Goal: Task Accomplishment & Management: Complete application form

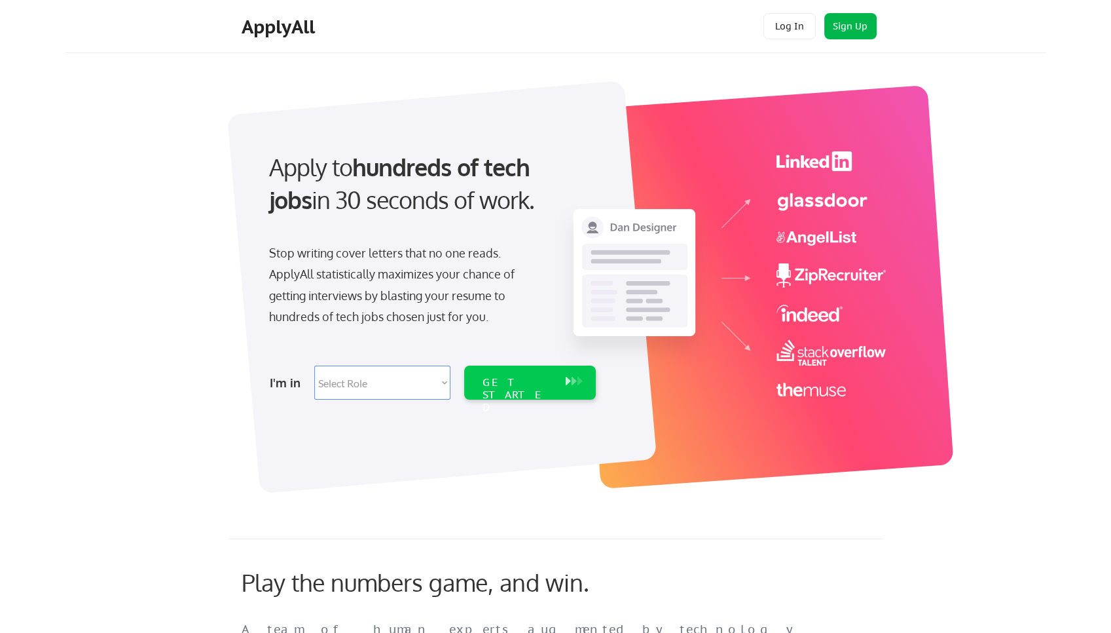
click at [870, 24] on button "Sign Up" at bounding box center [851, 26] width 52 height 26
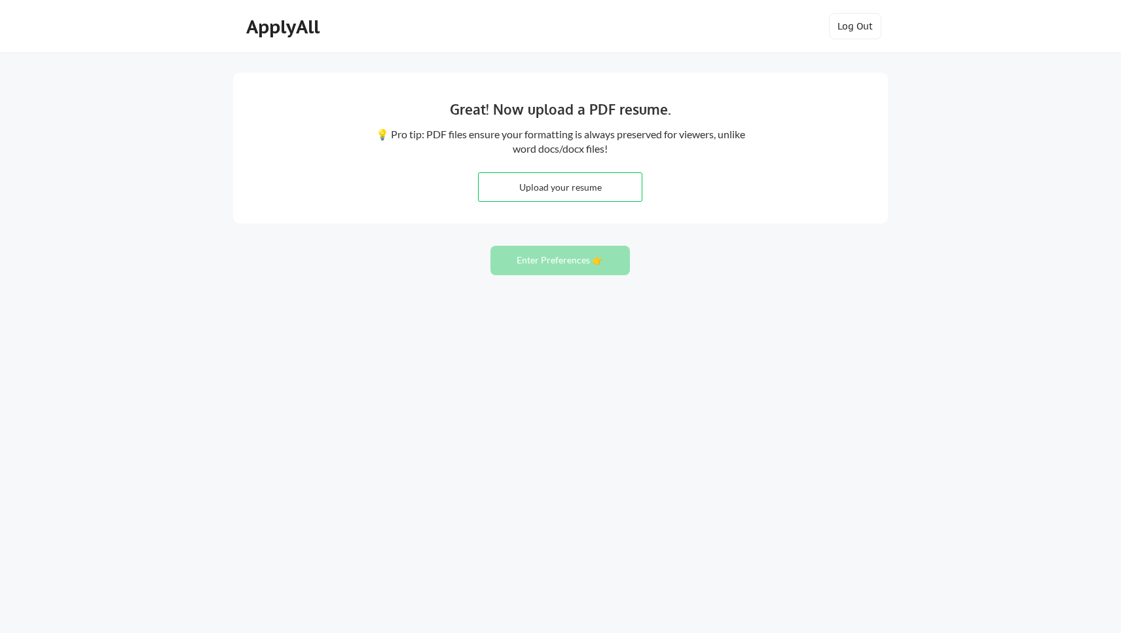
click at [572, 185] on input "file" at bounding box center [560, 187] width 163 height 28
type input "C:\fakepath\Diana_Dore_Resume_2025.pdf"
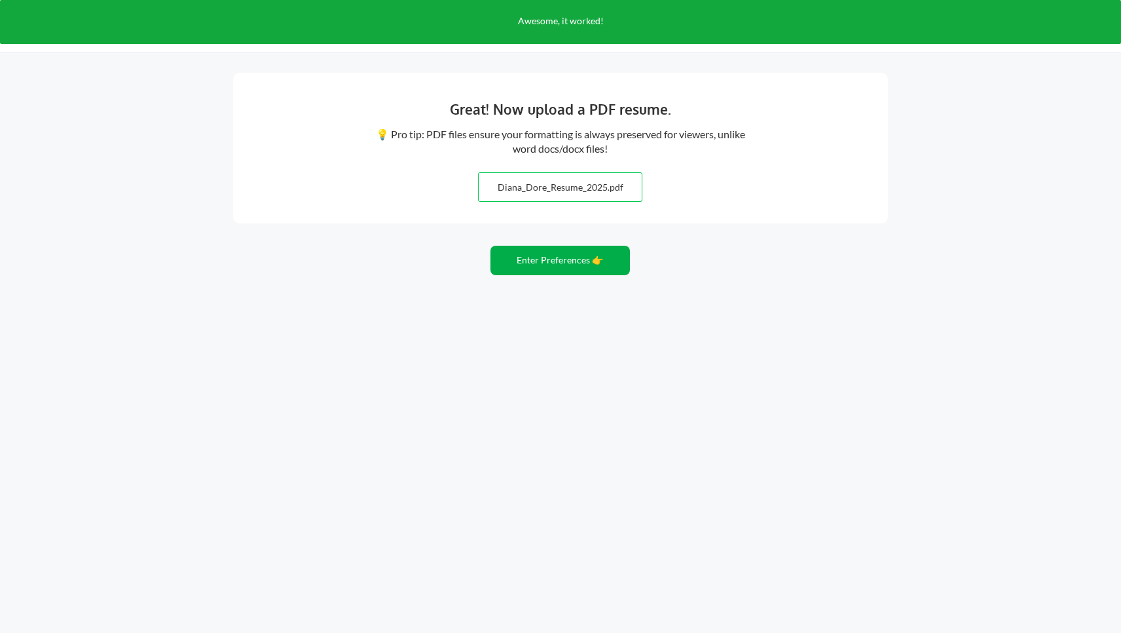
click at [531, 255] on button "Enter Preferences 👉" at bounding box center [561, 260] width 140 height 29
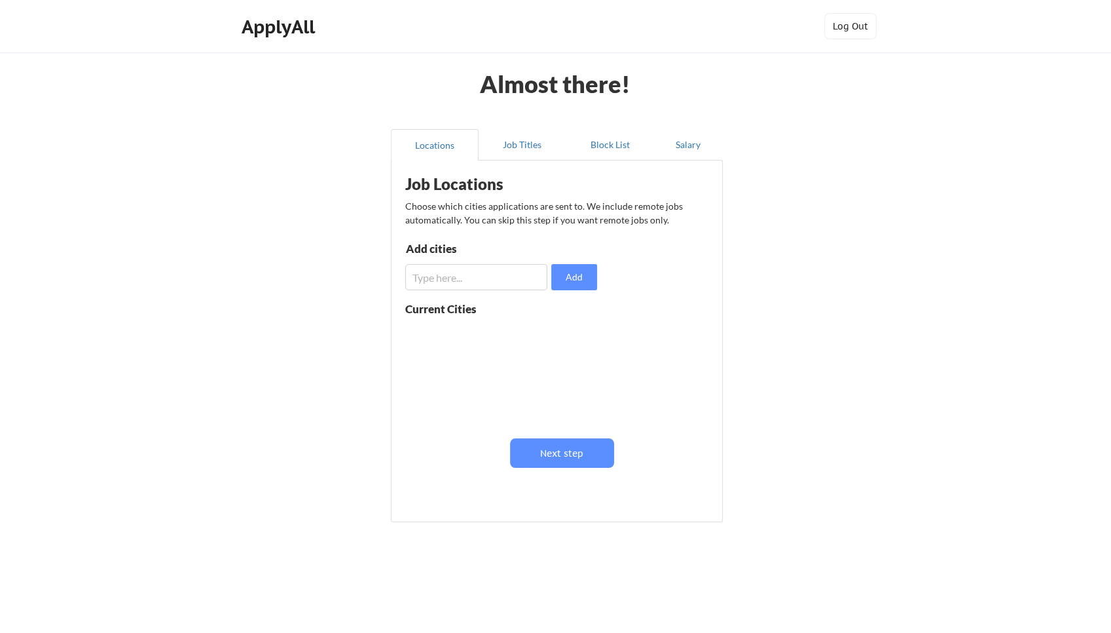
click at [482, 283] on input "input" at bounding box center [476, 277] width 142 height 26
type input "[GEOGRAPHIC_DATA], [GEOGRAPHIC_DATA]"
click at [584, 279] on button "Add" at bounding box center [574, 277] width 46 height 26
click at [485, 280] on input "input" at bounding box center [476, 277] width 142 height 26
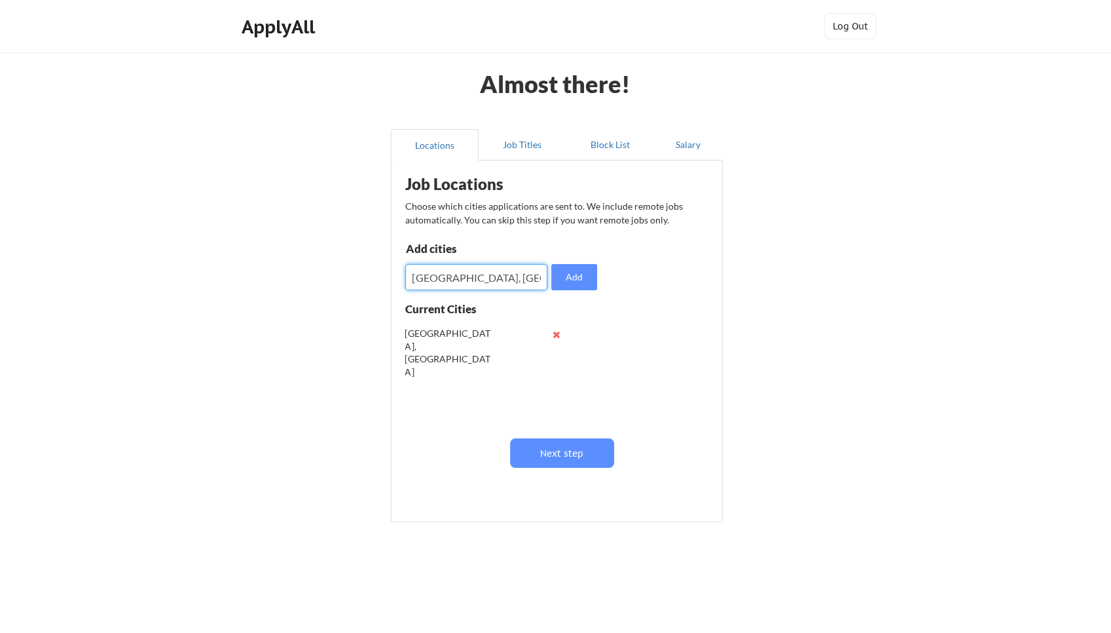
click at [443, 284] on input "input" at bounding box center [476, 277] width 142 height 26
type input "St. Petersburg, FL"
click at [563, 282] on button "Add" at bounding box center [574, 277] width 46 height 26
click at [510, 280] on input "input" at bounding box center [476, 277] width 142 height 26
type input "Clearwater, FL"
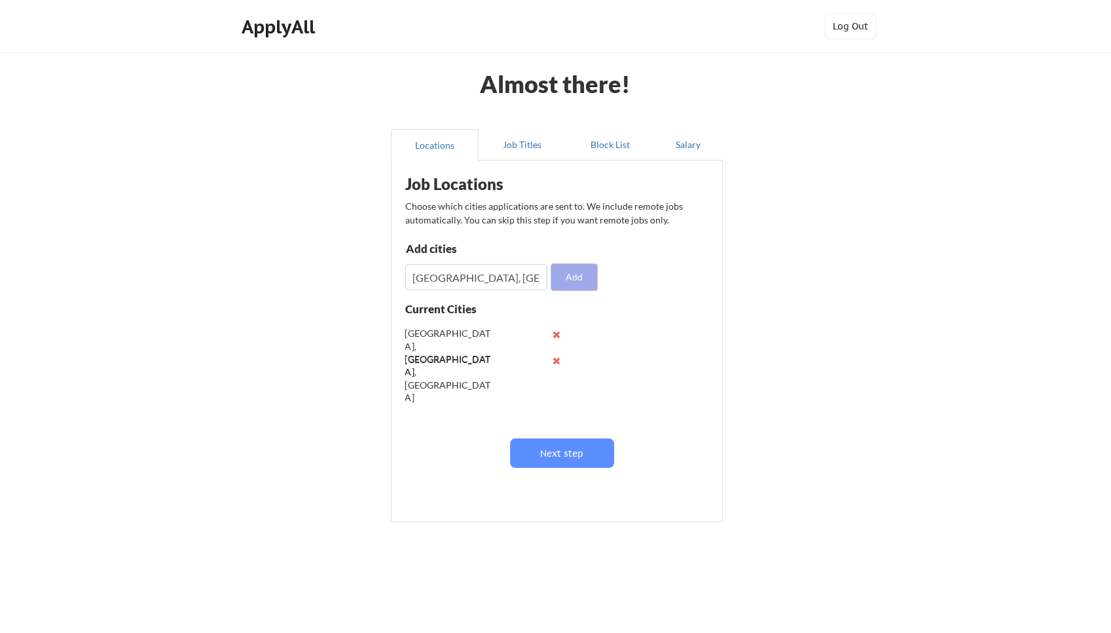
click at [558, 268] on button "Add" at bounding box center [574, 277] width 46 height 26
click at [497, 276] on input "input" at bounding box center [476, 277] width 142 height 26
type input "Riverview, FL"
click at [565, 274] on button "Add" at bounding box center [574, 277] width 46 height 26
click at [493, 277] on input "input" at bounding box center [476, 277] width 142 height 26
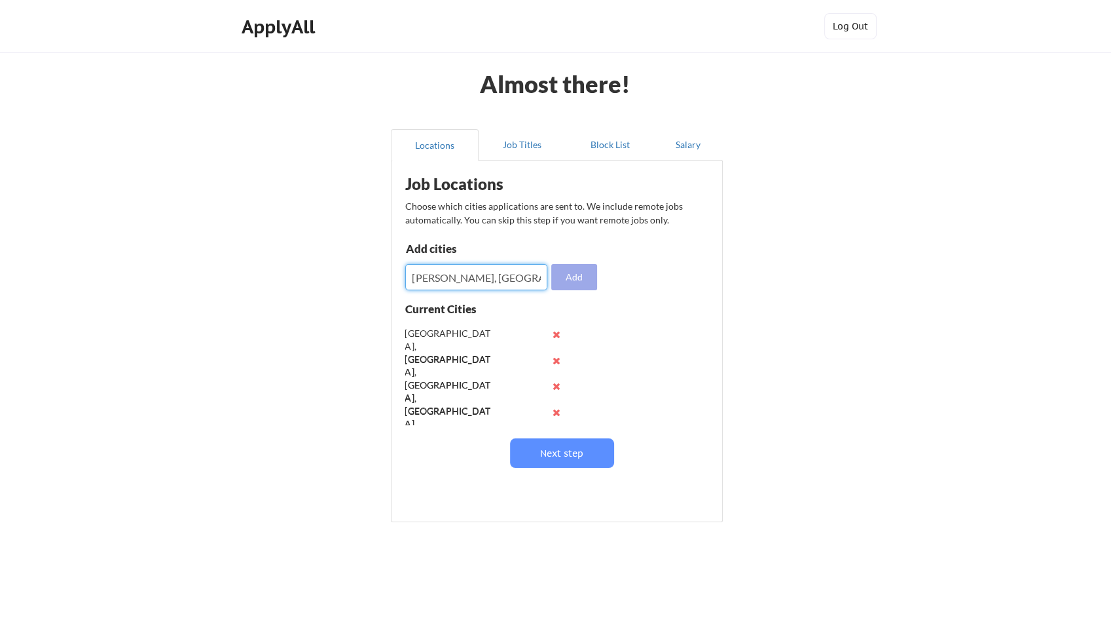
type input "Brandon, FL"
click at [563, 274] on button "Add" at bounding box center [574, 277] width 46 height 26
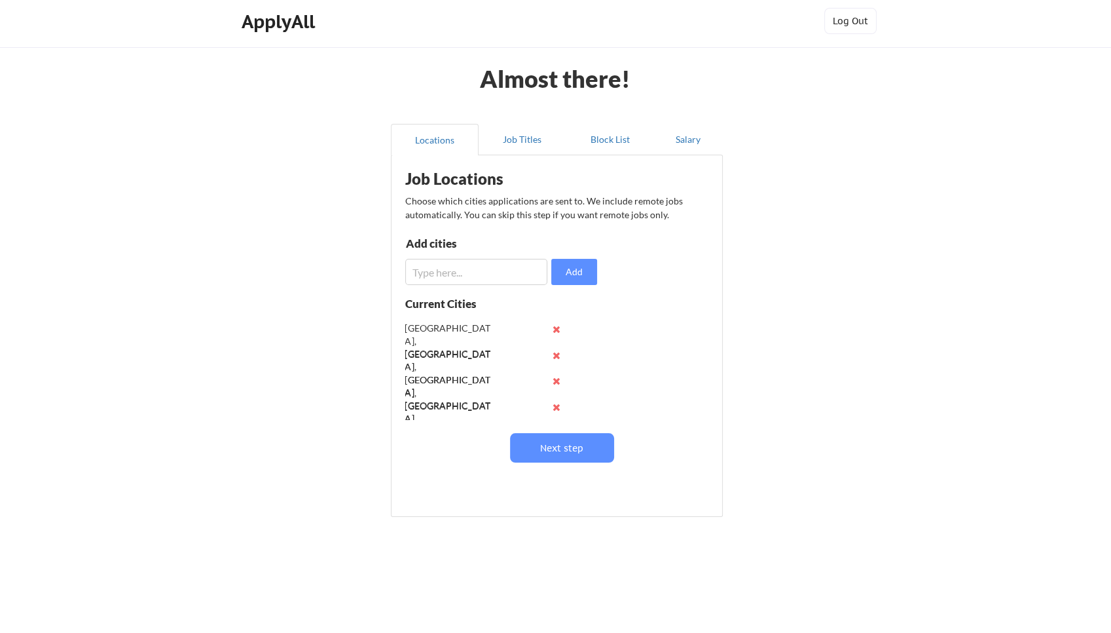
scroll to position [9, 0]
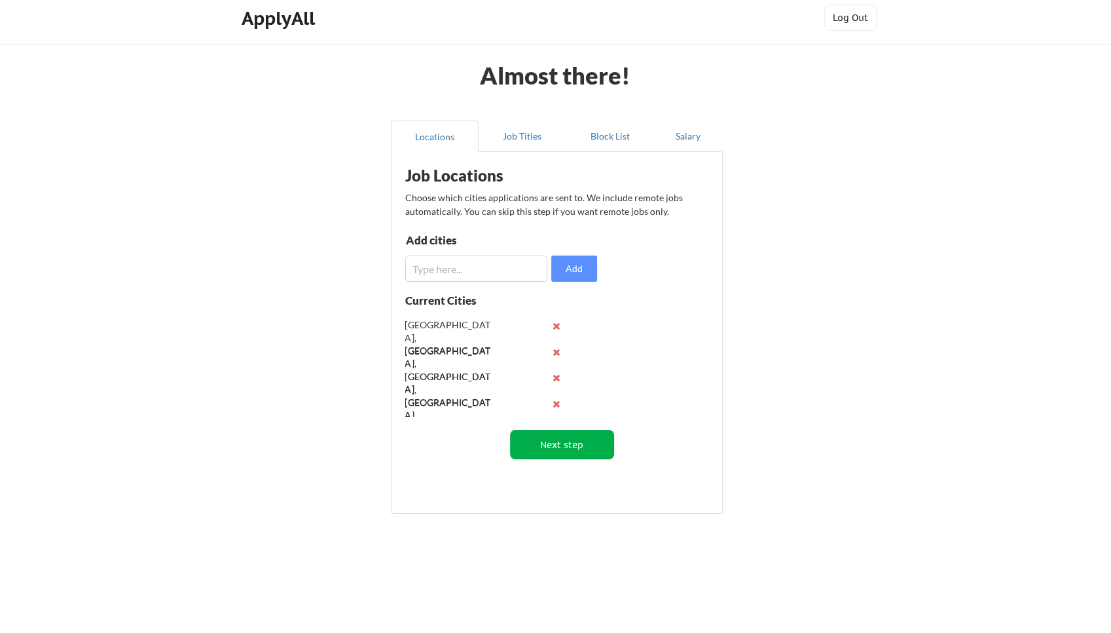
click at [566, 442] on button "Next step" at bounding box center [562, 444] width 104 height 29
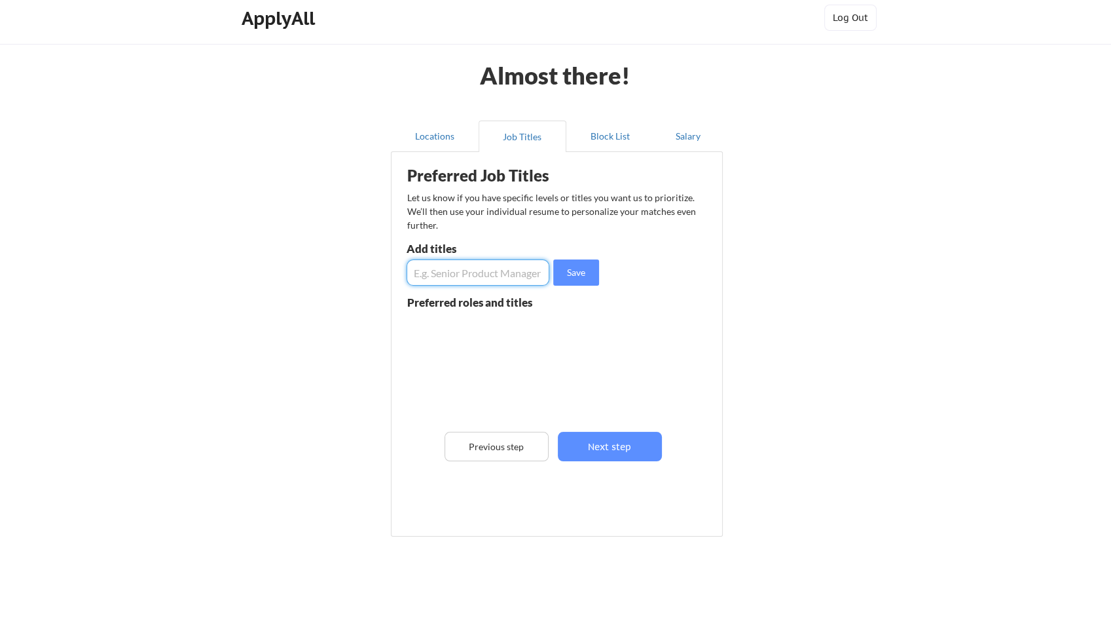
click at [502, 274] on input "input" at bounding box center [478, 272] width 143 height 26
type input "S"
type input "D"
type input "Senior Program Manager"
click at [563, 267] on button "Save" at bounding box center [576, 272] width 46 height 26
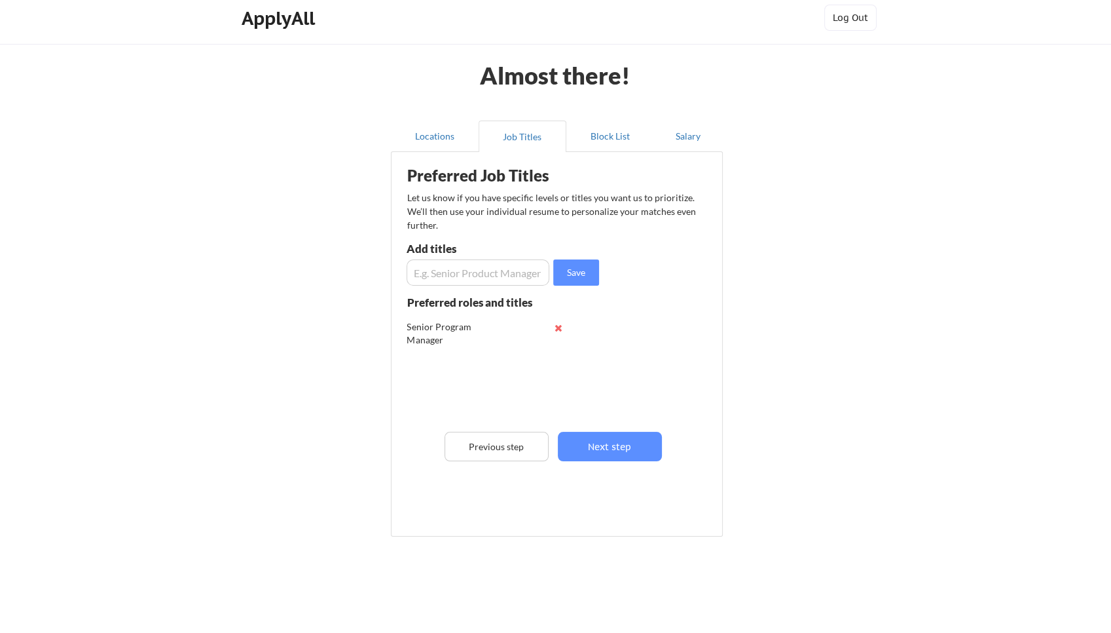
click at [512, 269] on input "input" at bounding box center [478, 272] width 143 height 26
type input "Portfolio Manager"
click at [570, 270] on button "Save" at bounding box center [576, 272] width 46 height 26
click at [519, 269] on input "input" at bounding box center [478, 272] width 143 height 26
type input "Program Manager"
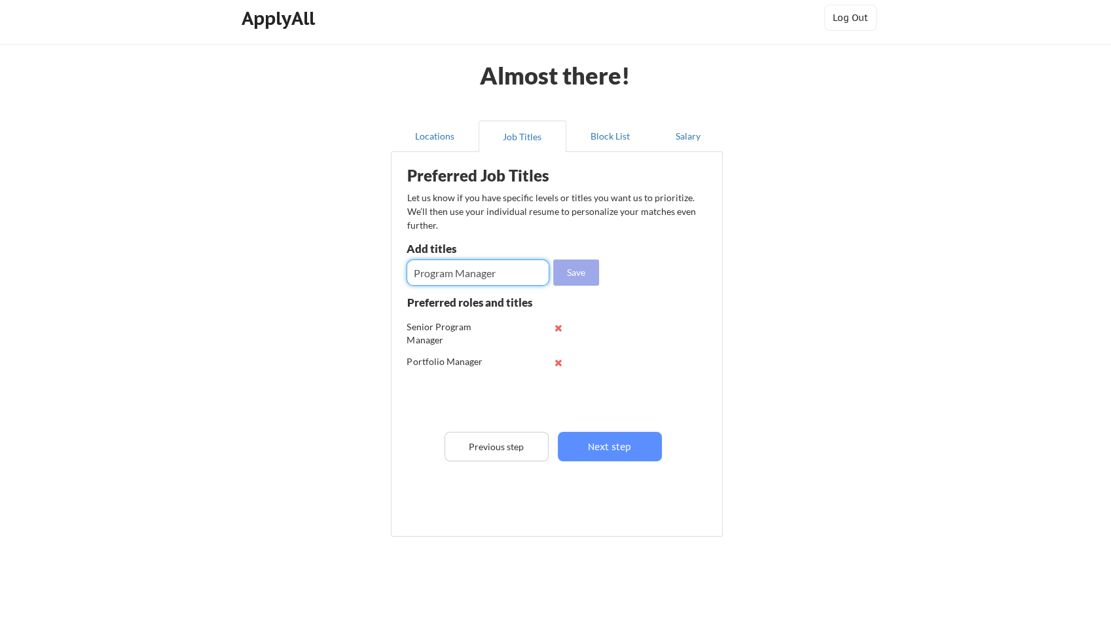
click at [569, 265] on button "Save" at bounding box center [576, 272] width 46 height 26
click at [513, 273] on input "input" at bounding box center [478, 272] width 143 height 26
click at [456, 270] on input "input" at bounding box center [478, 272] width 143 height 26
drag, startPoint x: 443, startPoint y: 269, endPoint x: 532, endPoint y: 282, distance: 89.9
click at [532, 282] on input "input" at bounding box center [478, 272] width 143 height 26
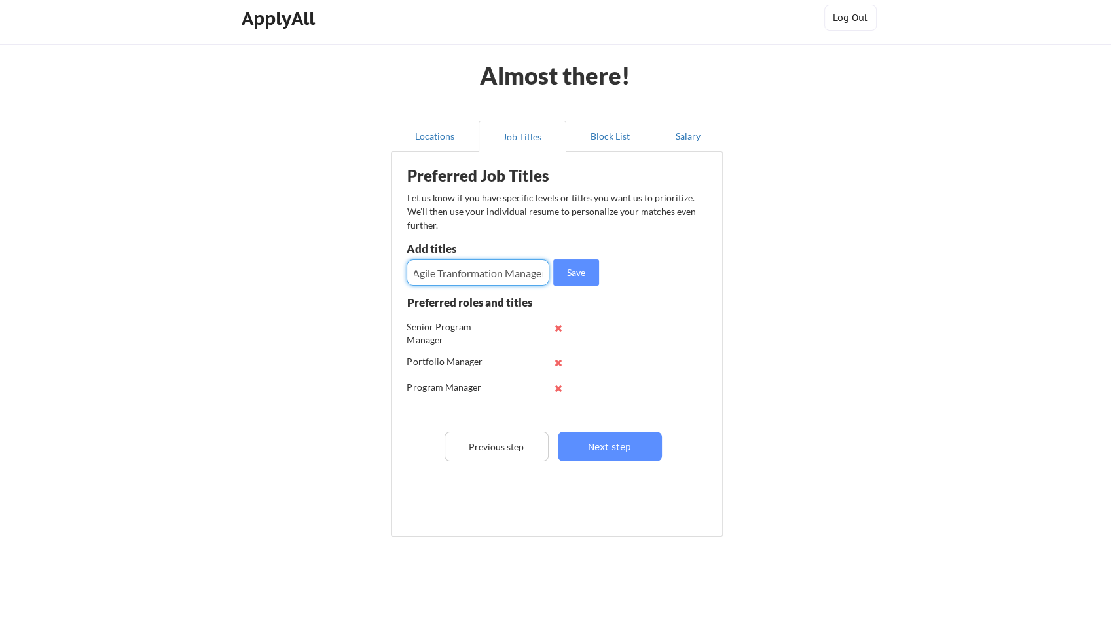
scroll to position [0, 5]
click at [457, 267] on input "input" at bounding box center [478, 272] width 143 height 26
click at [452, 272] on input "input" at bounding box center [478, 272] width 143 height 26
click at [476, 290] on div "Preferred Job Titles Let us know if you have specific levels or titles you want…" at bounding box center [559, 341] width 323 height 365
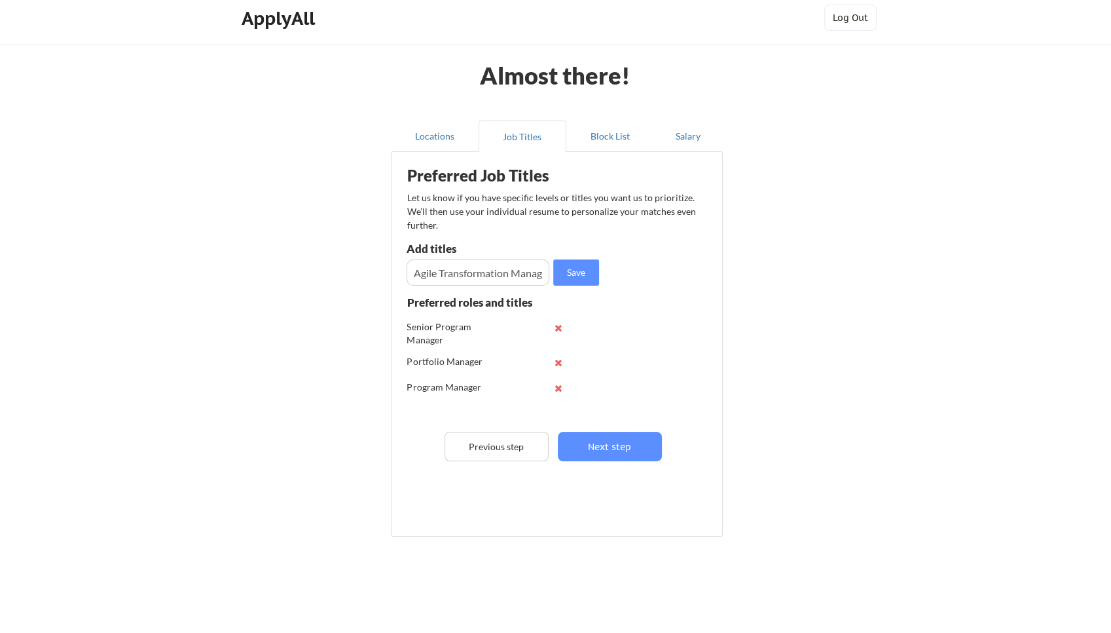
click at [476, 276] on input "input" at bounding box center [478, 272] width 143 height 26
paste input "Chief Operating Officer"
type input "Chief Operating Officer"
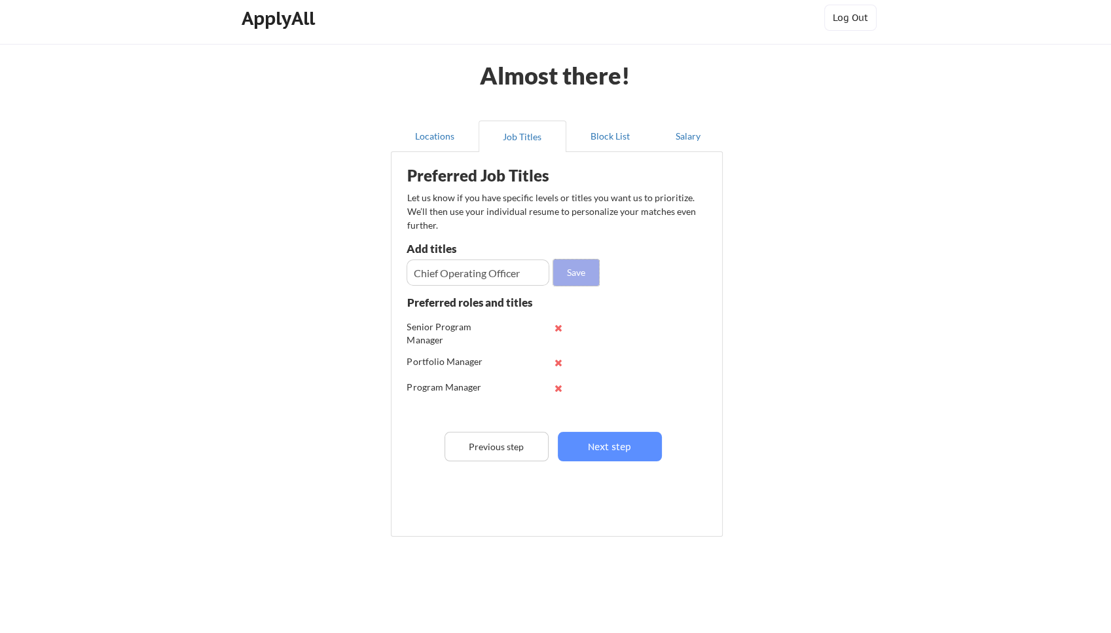
click at [585, 267] on button "Save" at bounding box center [576, 272] width 46 height 26
click at [440, 269] on input "input" at bounding box center [478, 272] width 143 height 26
paste input "VP of Operations"
type input "VP of Operations"
click at [567, 275] on button "Save" at bounding box center [576, 272] width 46 height 26
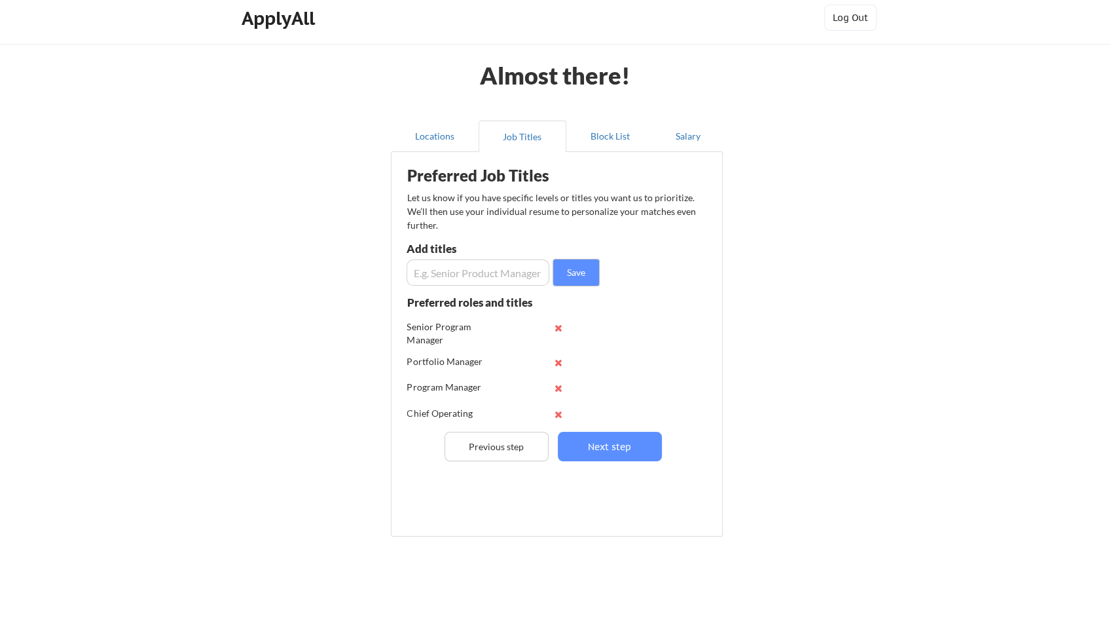
click at [459, 286] on div "Preferred Job Titles Let us know if you have specific levels or titles you want…" at bounding box center [559, 341] width 323 height 365
click at [457, 280] on input "input" at bounding box center [478, 272] width 143 height 26
paste input "Director of Operations"
type input "Director of Operations"
click at [576, 276] on button "Save" at bounding box center [576, 272] width 46 height 26
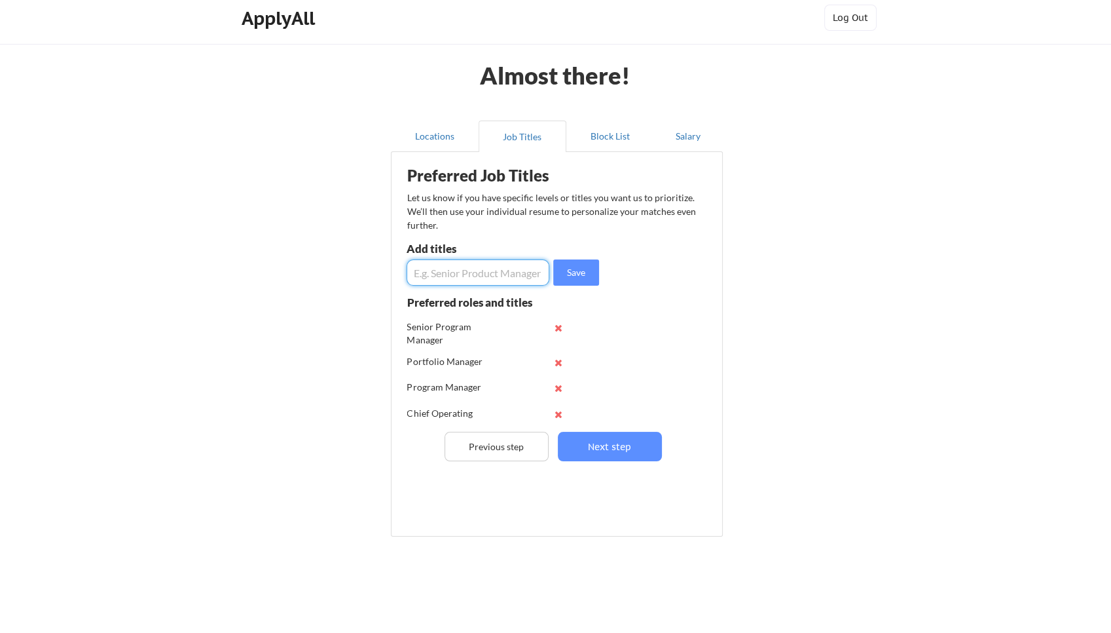
click at [427, 266] on input "input" at bounding box center [478, 272] width 143 height 26
paste input "Organizational Change Manager"
type input "Organizational Change Manager"
click at [574, 269] on button "Save" at bounding box center [576, 272] width 46 height 26
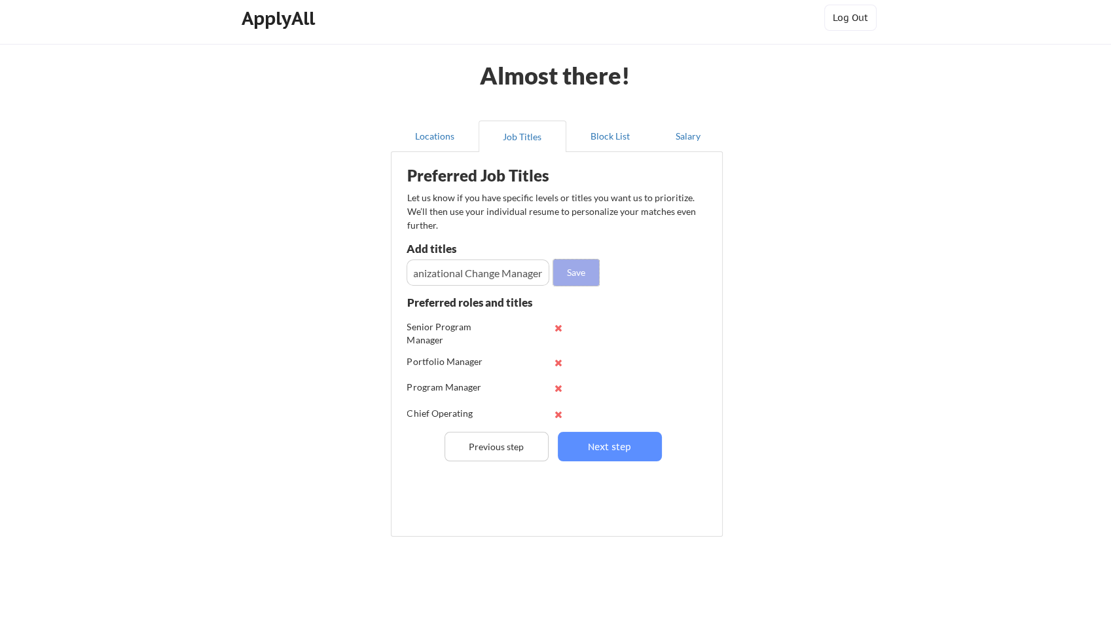
scroll to position [0, 0]
click at [443, 269] on input "input" at bounding box center [478, 272] width 143 height 26
paste input "Agile Coach"
type input "Agile Coach"
click at [569, 272] on button "Save" at bounding box center [576, 272] width 46 height 26
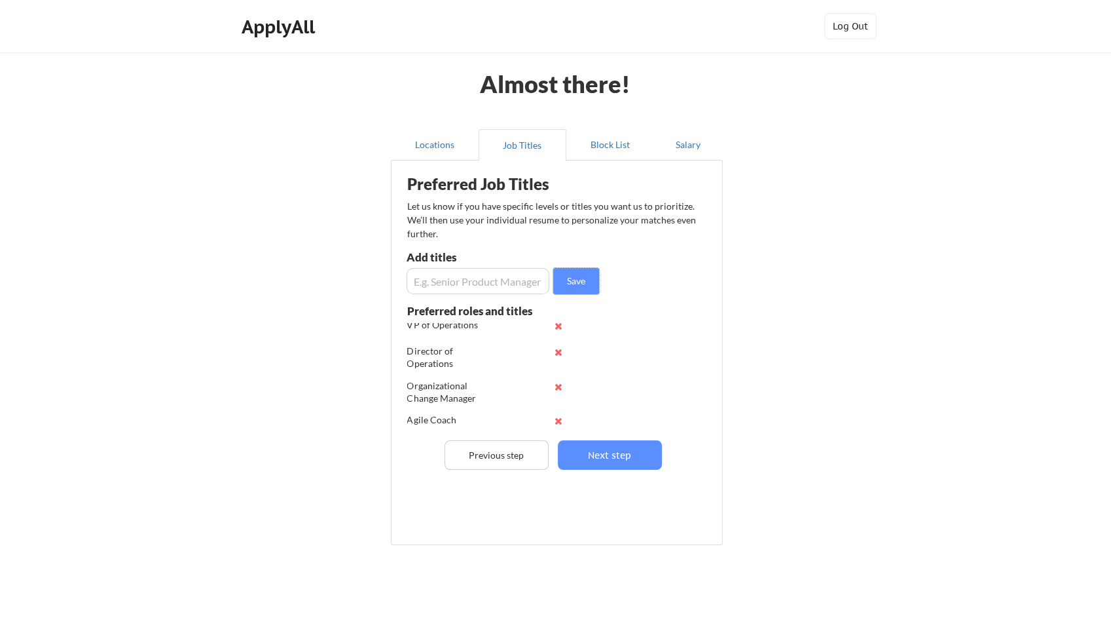
scroll to position [163, 0]
click at [451, 281] on input "input" at bounding box center [478, 281] width 143 height 26
paste input "Agile Transformation Manager"
type input "Agile Transformation Manager"
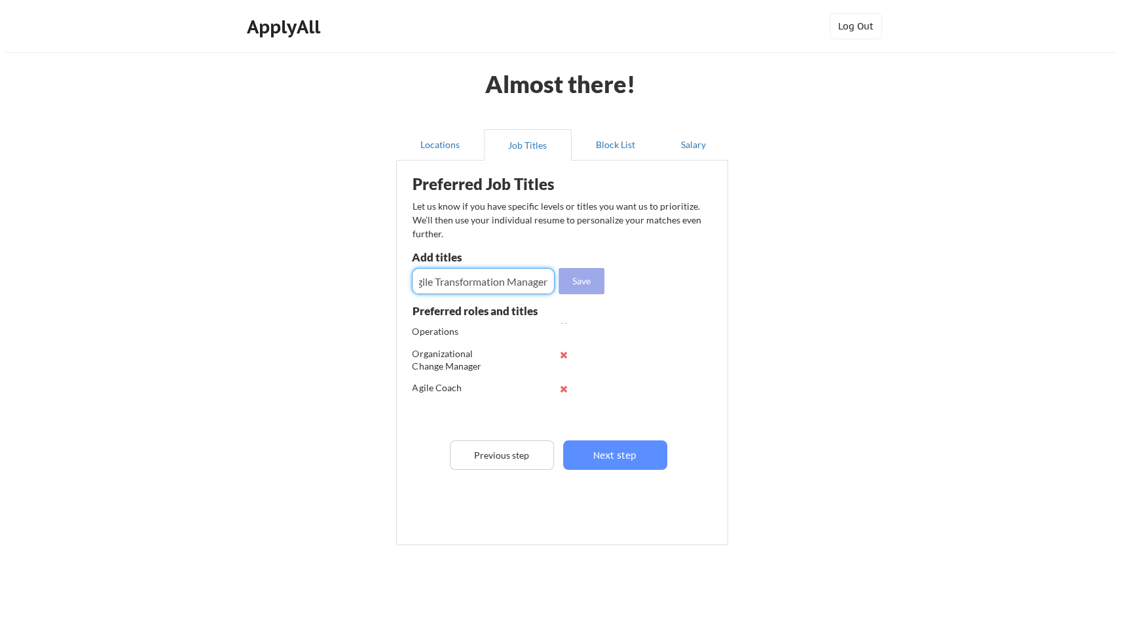
scroll to position [0, 0]
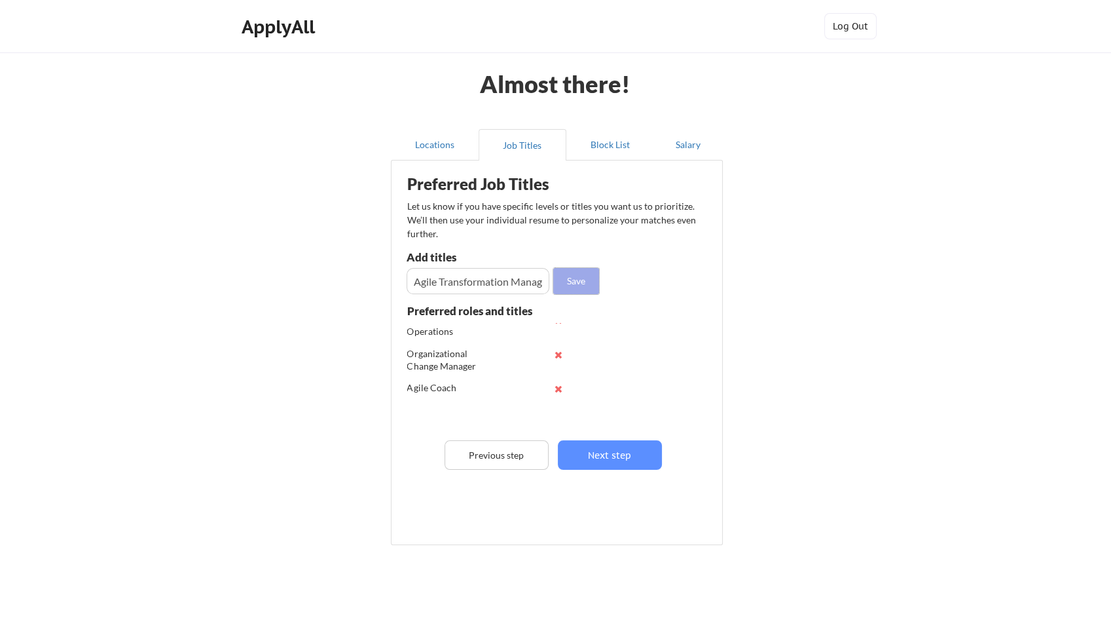
click at [578, 290] on button "Save" at bounding box center [576, 281] width 46 height 26
click at [597, 460] on button "Next step" at bounding box center [610, 454] width 104 height 29
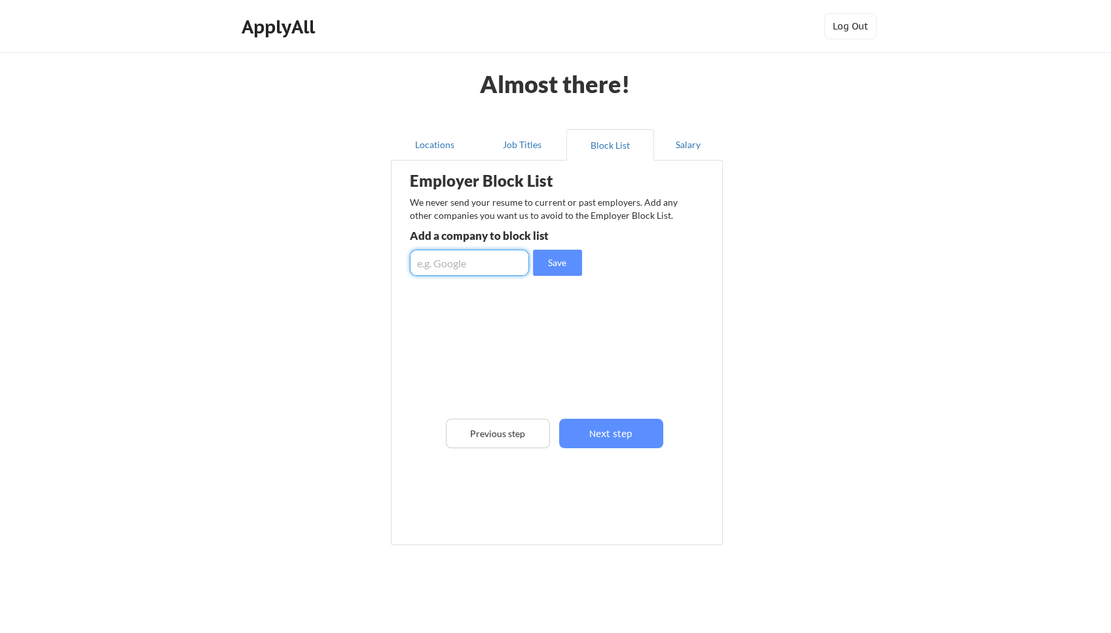
click at [466, 265] on input "input" at bounding box center [469, 263] width 119 height 26
type input "IPTA"
click at [553, 262] on button "Save" at bounding box center [557, 263] width 49 height 26
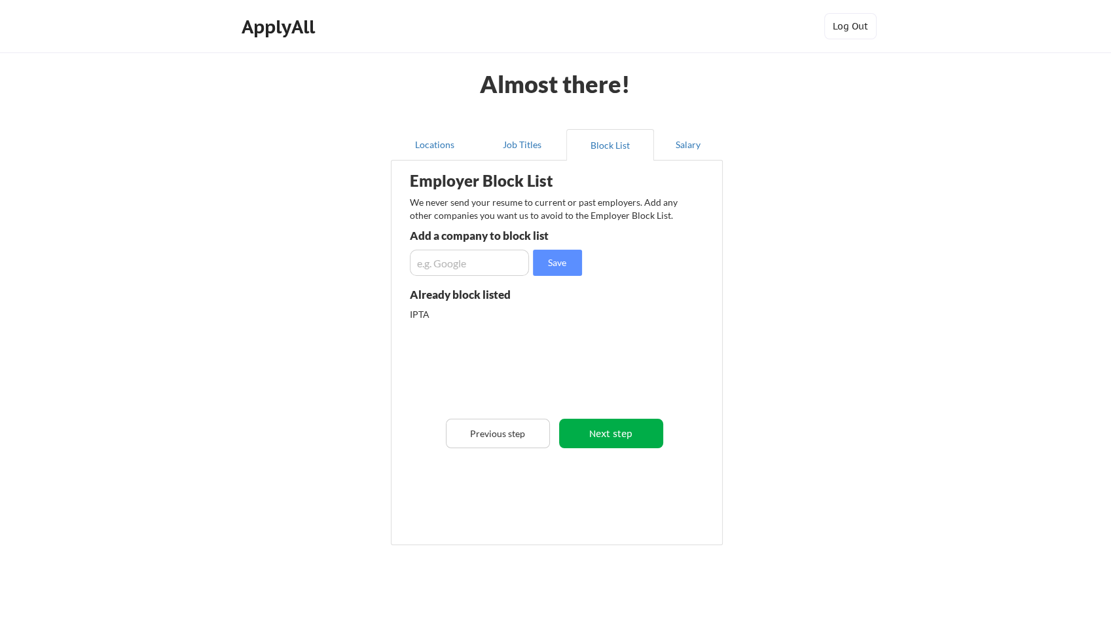
click at [600, 436] on button "Next step" at bounding box center [611, 433] width 104 height 29
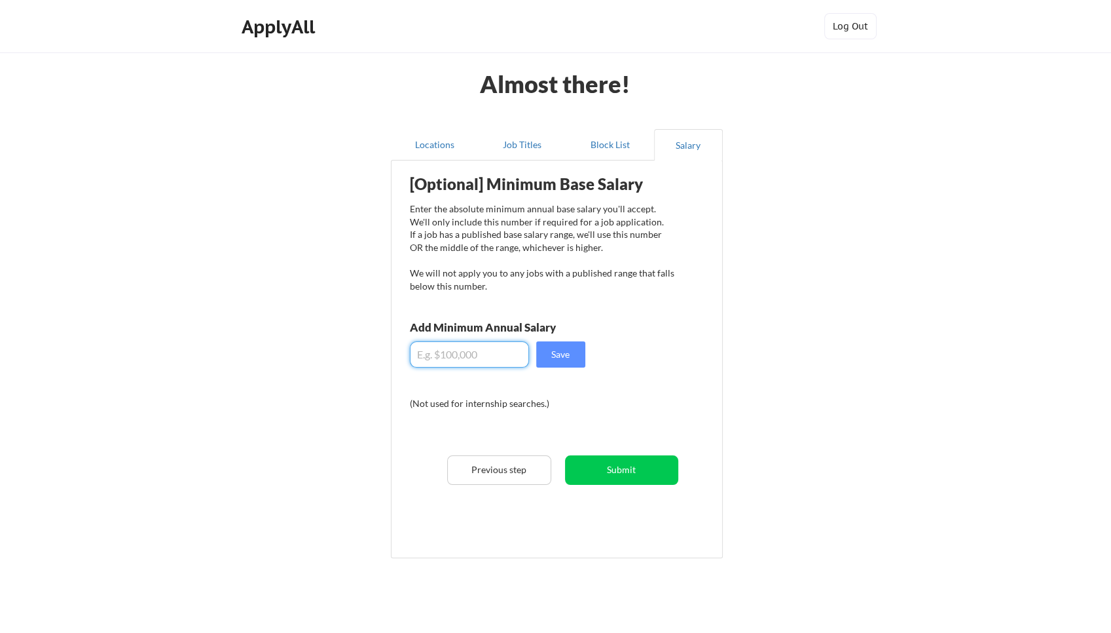
click at [451, 346] on input "input" at bounding box center [469, 354] width 119 height 26
type input "$150,000"
click at [548, 356] on button "Save" at bounding box center [560, 354] width 49 height 26
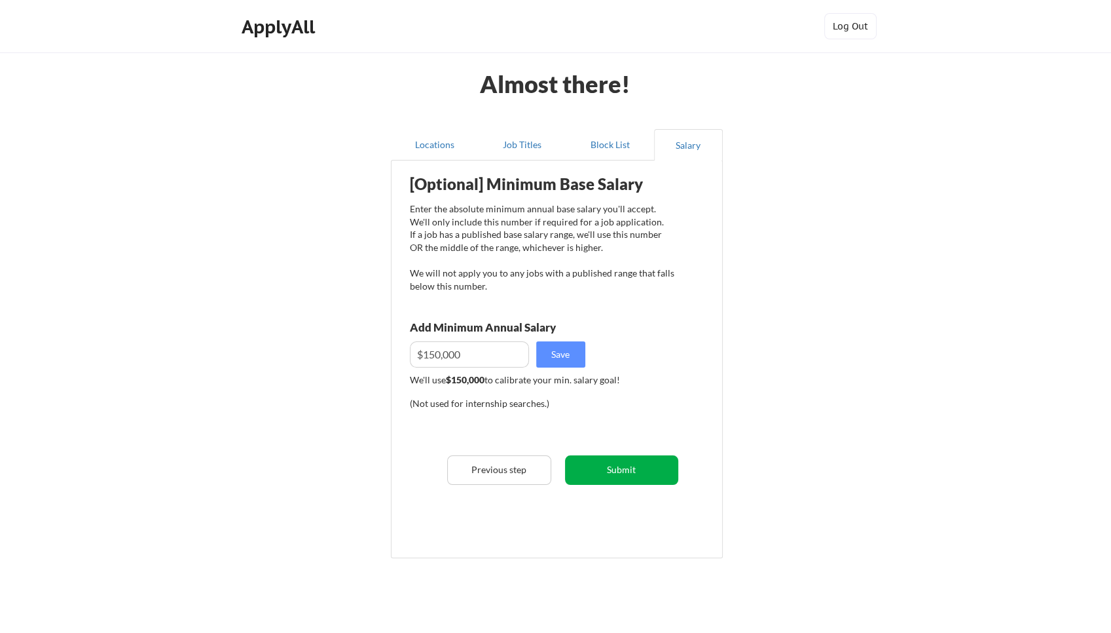
click at [620, 468] on button "Submit" at bounding box center [621, 469] width 113 height 29
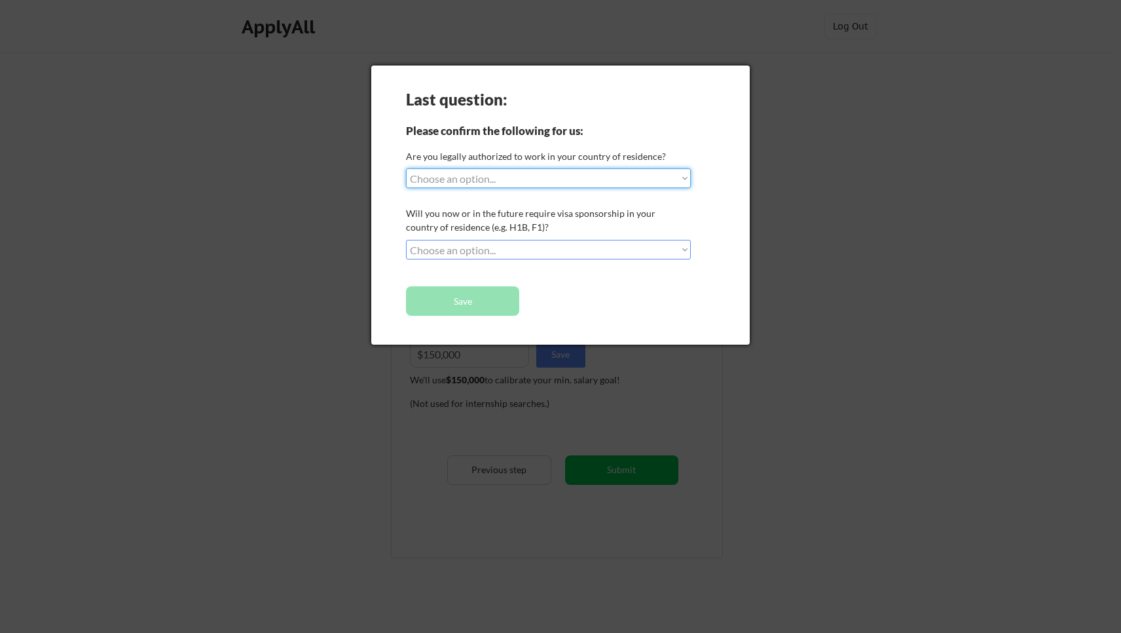
click at [474, 180] on select "Choose an option... Yes, I am a US Citizen Yes, I am a Canadian Citizen Yes, I …" at bounding box center [548, 178] width 285 height 20
select select ""yes__i_am_a_us_citizen""
click at [406, 168] on select "Choose an option... Yes, I am a US Citizen Yes, I am a Canadian Citizen Yes, I …" at bounding box center [548, 178] width 285 height 20
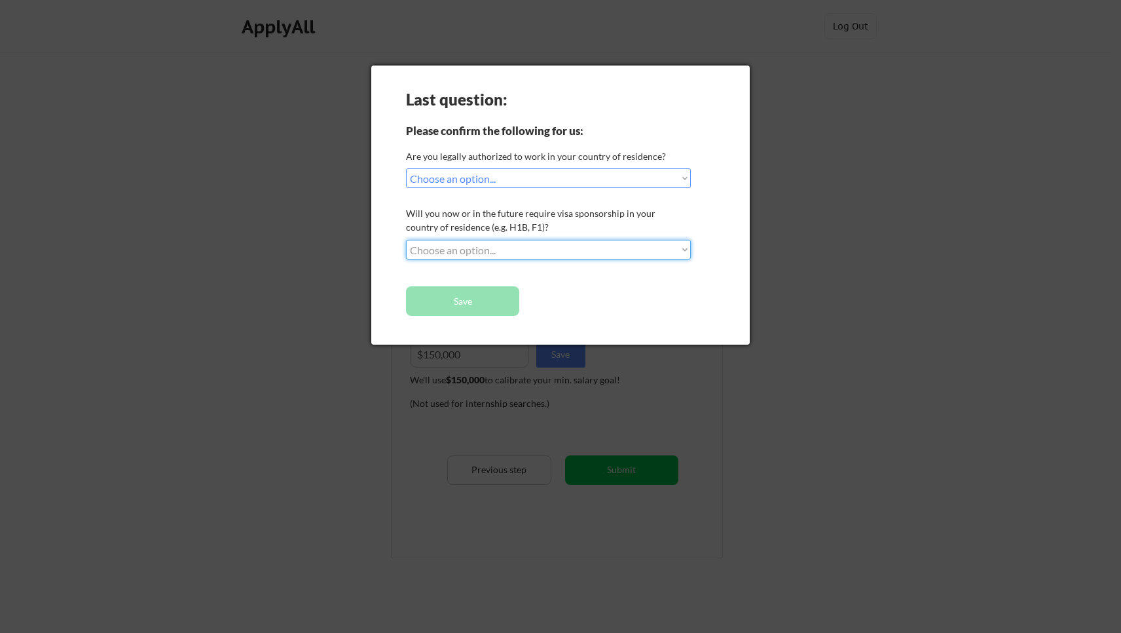
click at [472, 245] on select "Choose an option... No, I will not need sponsorship Yes, I will need sponsorship" at bounding box center [548, 250] width 285 height 20
select select ""no__i_will_not_need_sponsorship""
click at [406, 240] on select "Choose an option... No, I will not need sponsorship Yes, I will need sponsorship" at bounding box center [548, 250] width 285 height 20
click at [461, 305] on button "Save" at bounding box center [462, 300] width 113 height 29
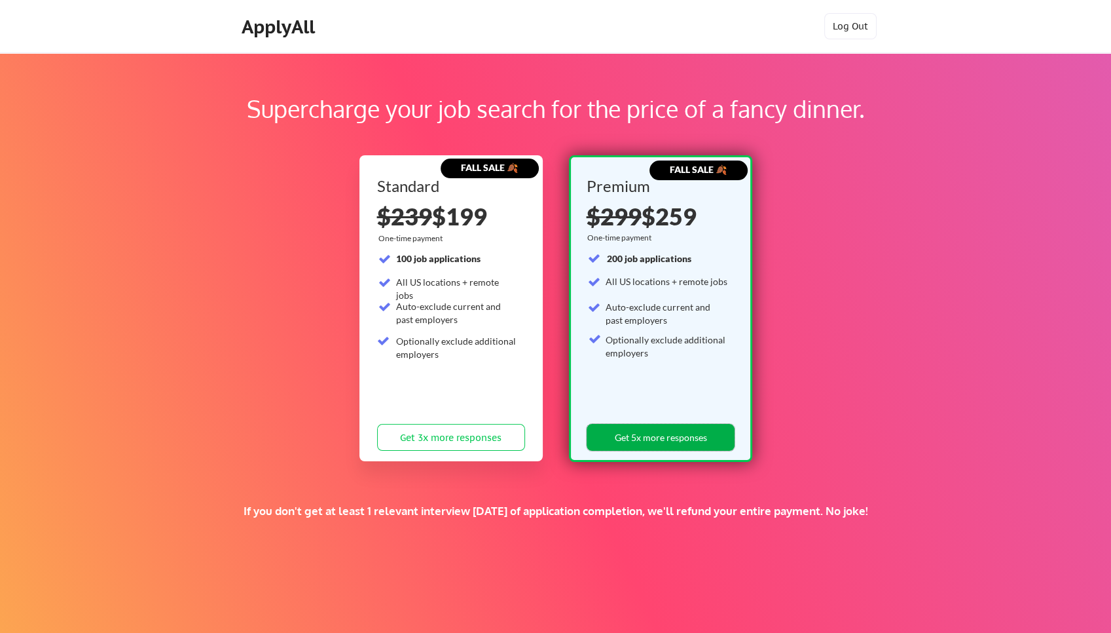
click at [663, 440] on button "Get 5x more responses" at bounding box center [661, 437] width 148 height 27
click at [656, 436] on button "Get 5x more responses" at bounding box center [661, 437] width 148 height 27
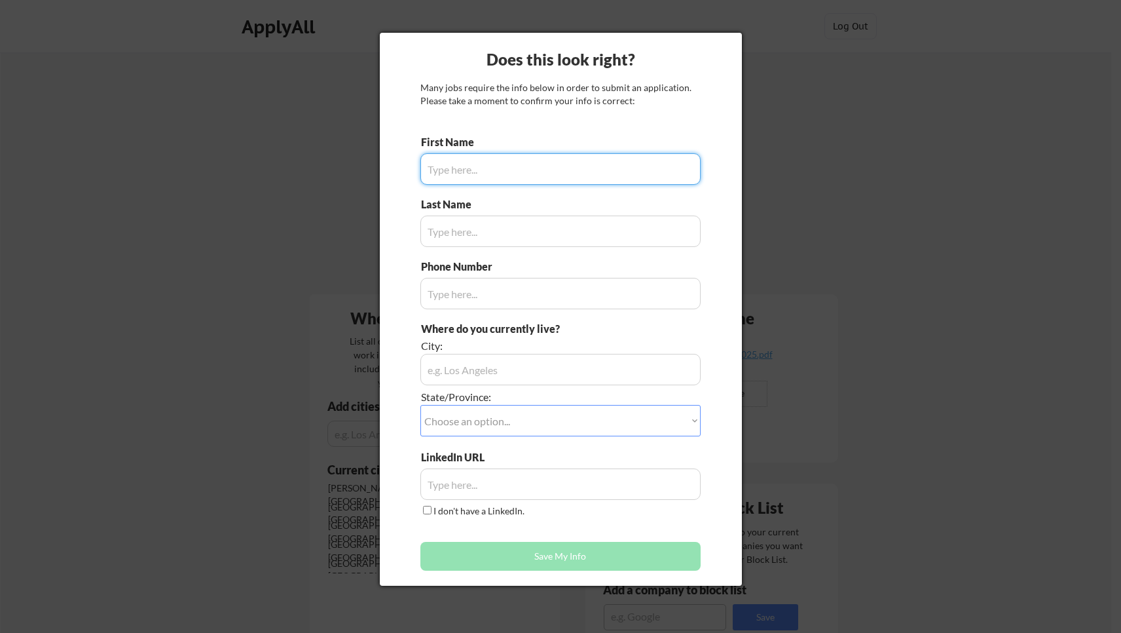
click at [488, 179] on input "input" at bounding box center [560, 168] width 280 height 31
type input "Diana"
click at [474, 217] on input "input" at bounding box center [560, 230] width 280 height 31
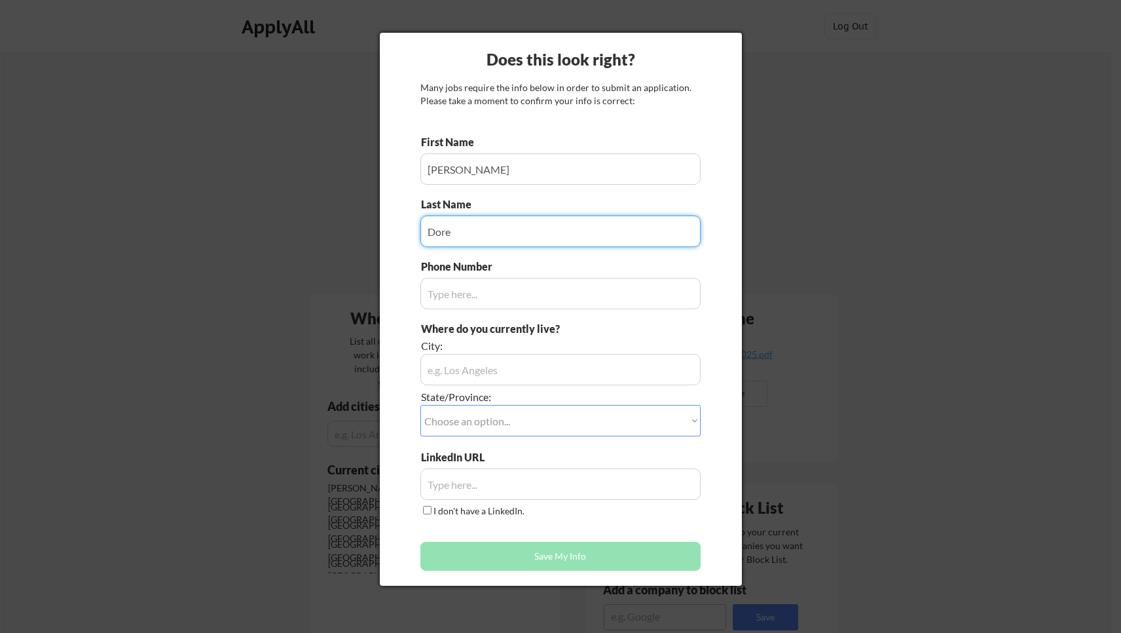
type input "Dore"
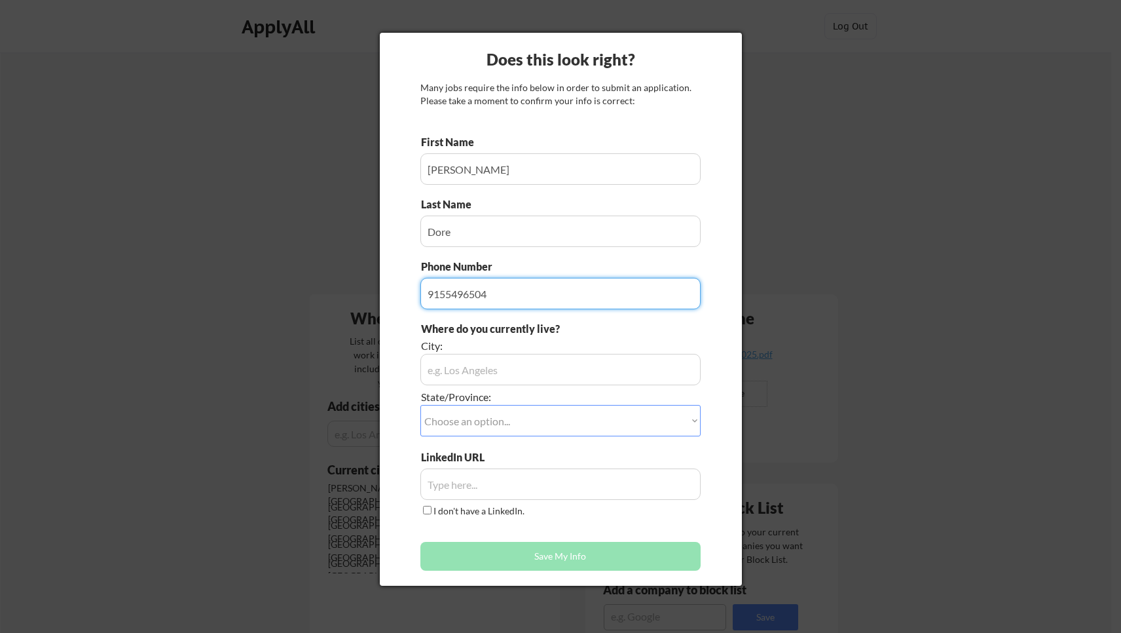
type input "9155496504"
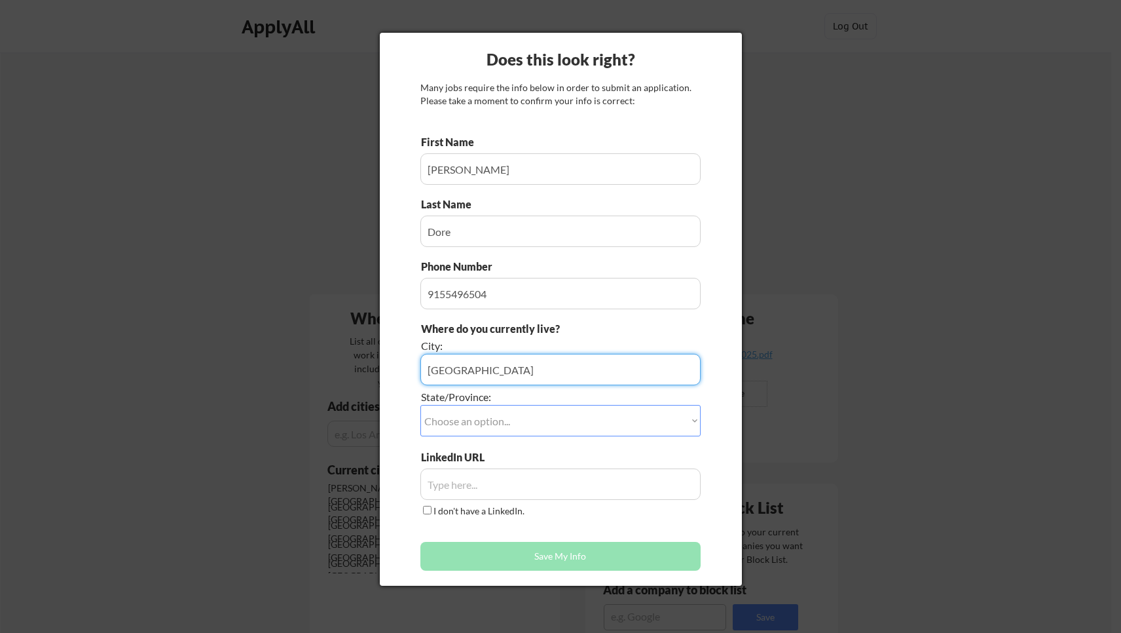
type input "Tampa"
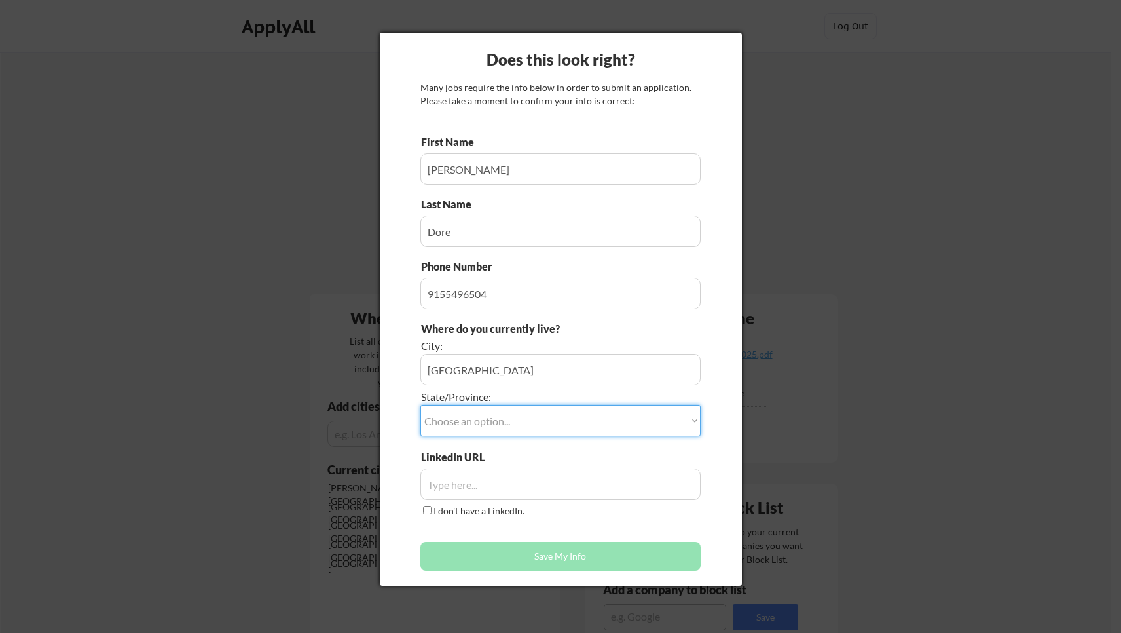
select select ""Florida""
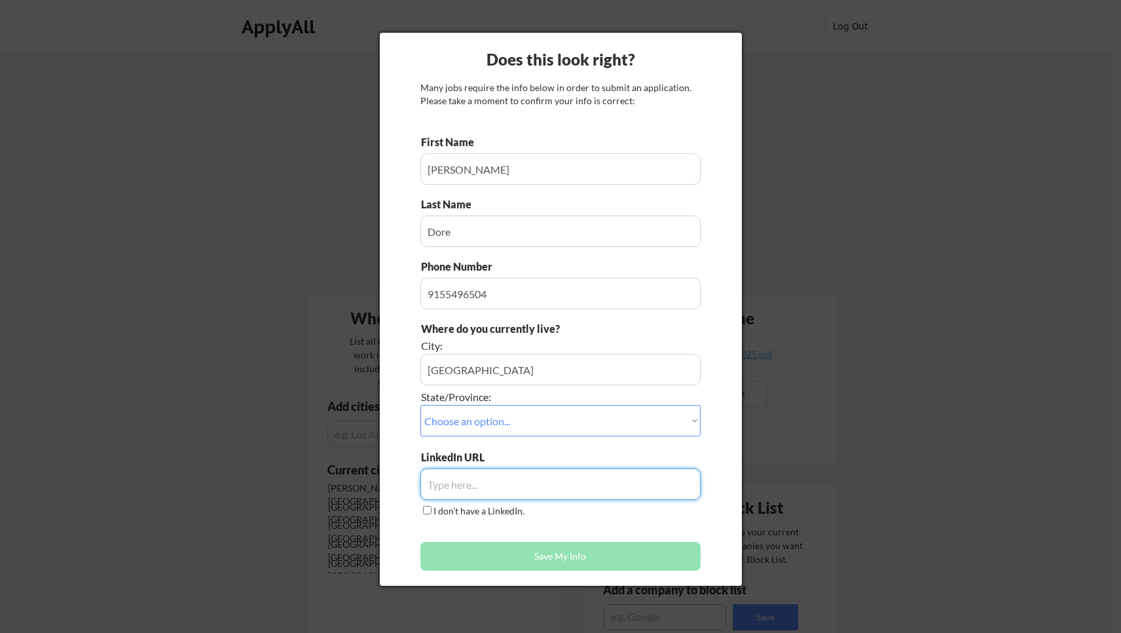
paste input "www.linkedin.com/in/diana-dore"
type input "www.linkedin.com/in/diana-dore"
click at [528, 555] on button "Save My Info" at bounding box center [560, 556] width 280 height 29
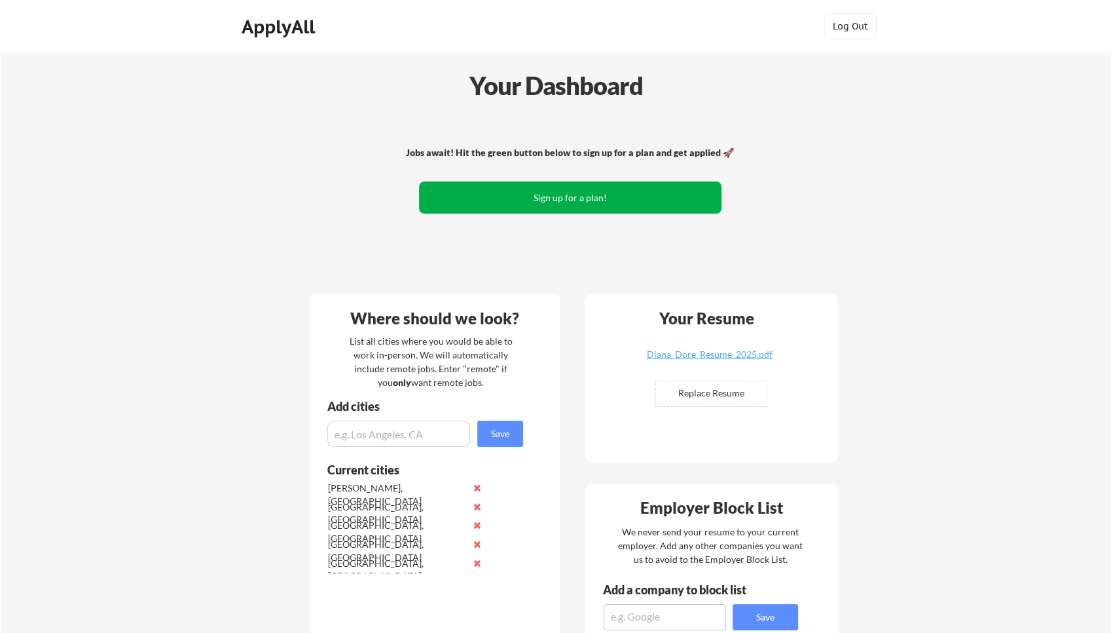
click at [592, 202] on button "Sign up for a plan!" at bounding box center [570, 197] width 303 height 32
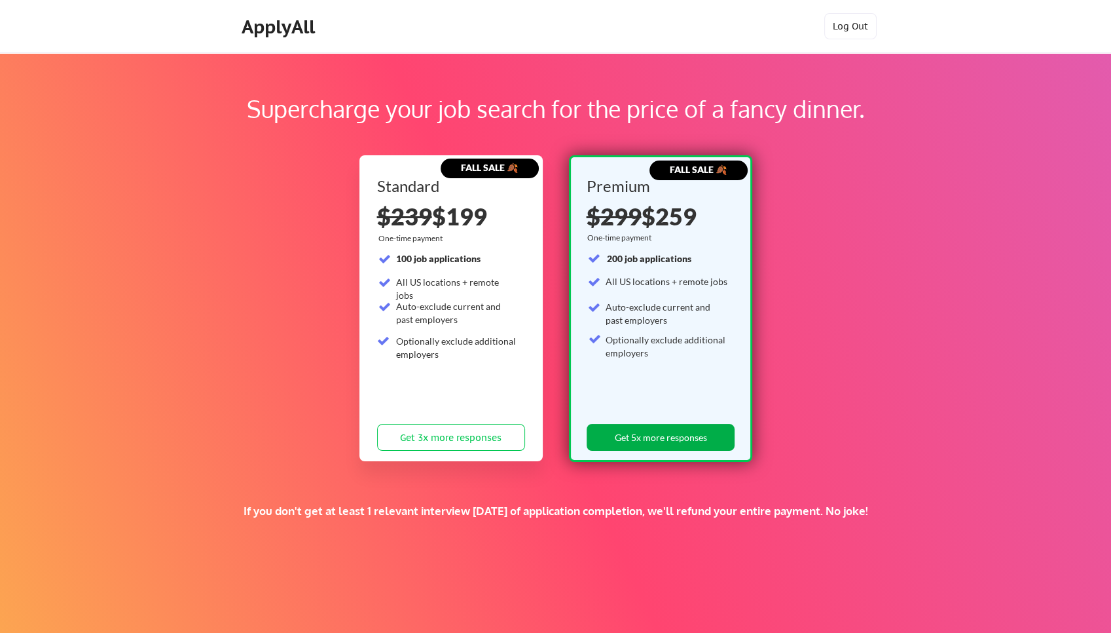
click at [654, 443] on button "Get 5x more responses" at bounding box center [661, 437] width 148 height 27
